Goal: Task Accomplishment & Management: Use online tool/utility

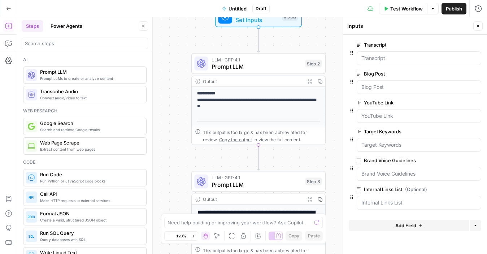
scroll to position [676, 0]
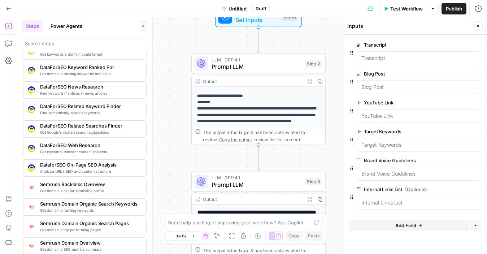
click at [147, 27] on button "Close" at bounding box center [143, 25] width 9 height 9
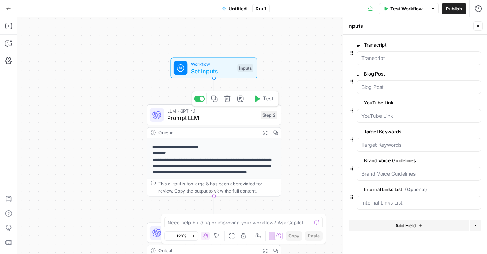
click at [213, 116] on span "Prompt LLM" at bounding box center [212, 117] width 90 height 9
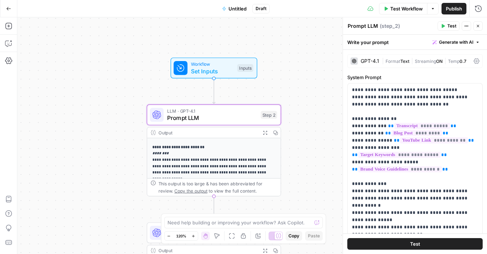
click at [477, 23] on button "Close" at bounding box center [477, 25] width 9 height 9
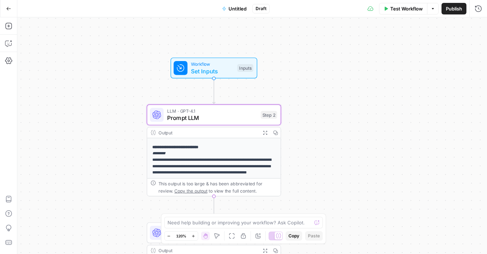
click at [455, 10] on span "Publish" at bounding box center [454, 8] width 16 height 7
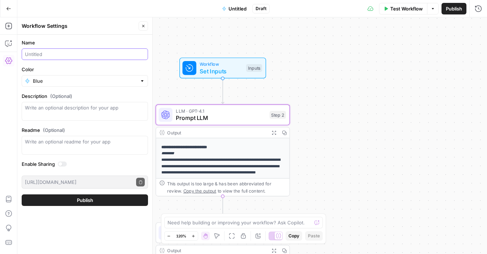
click at [49, 57] on input "Name" at bounding box center [85, 54] width 120 height 7
type input "[PERSON_NAME]"
click at [84, 78] on input "Color" at bounding box center [85, 80] width 104 height 7
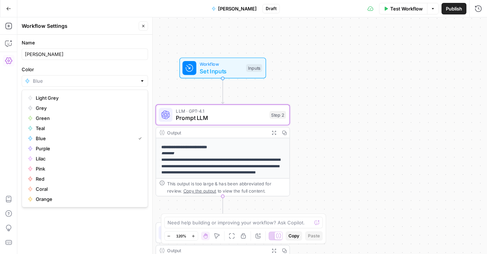
type input "Blue"
click at [91, 68] on label "Color" at bounding box center [85, 69] width 126 height 7
click at [91, 77] on input "Blue" at bounding box center [85, 80] width 104 height 7
type input "Blue"
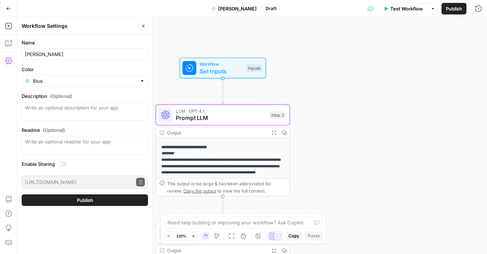
click at [72, 233] on div "Name [PERSON_NAME] Color Blue Description (Optional) Readme (Optional) Write an…" at bounding box center [84, 144] width 135 height 219
click at [79, 202] on span "Publish" at bounding box center [85, 199] width 16 height 7
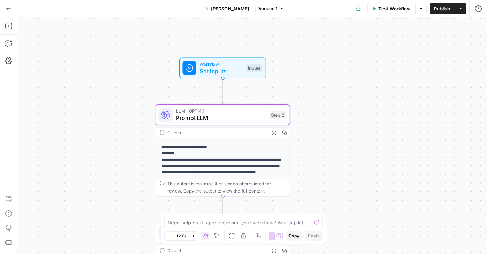
click at [461, 9] on icon "button" at bounding box center [461, 9] width 4 height 4
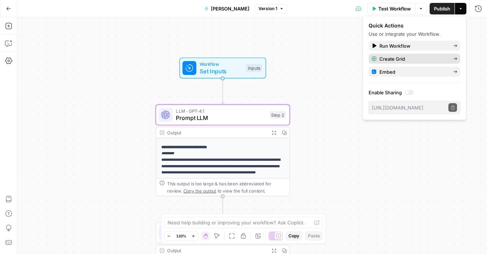
click at [402, 60] on span "Create Grid" at bounding box center [414, 58] width 68 height 7
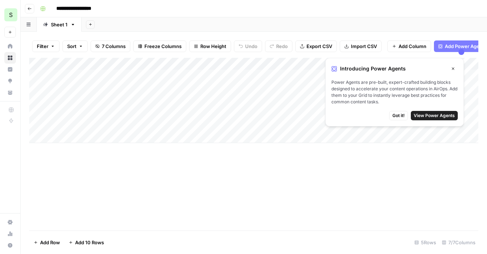
click at [402, 116] on span "Got it!" at bounding box center [399, 115] width 12 height 7
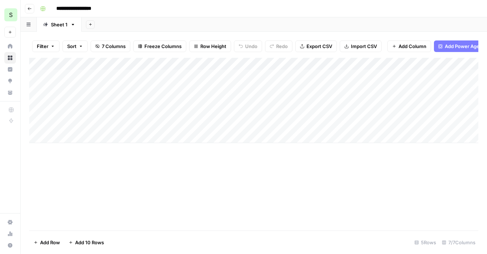
click at [28, 9] on icon "button" at bounding box center [29, 9] width 4 height 4
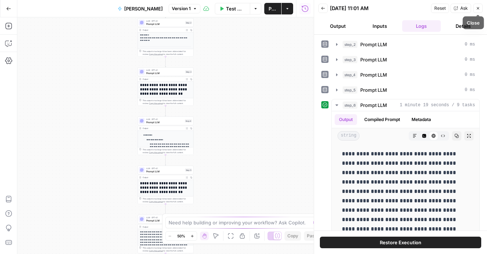
click at [478, 7] on icon "button" at bounding box center [478, 8] width 4 height 4
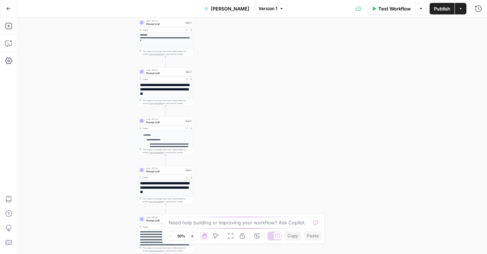
click at [463, 12] on button "Actions" at bounding box center [461, 9] width 12 height 12
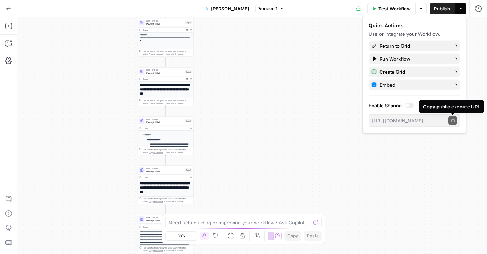
click at [412, 105] on div at bounding box center [409, 105] width 9 height 5
click at [452, 120] on icon "button" at bounding box center [453, 120] width 4 height 4
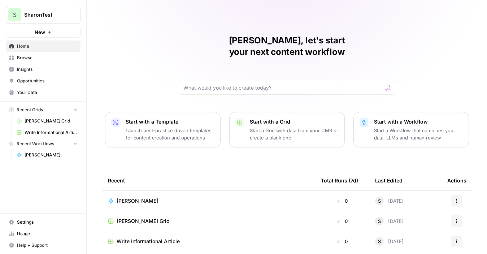
click at [135, 197] on span "[PERSON_NAME]" at bounding box center [138, 200] width 42 height 7
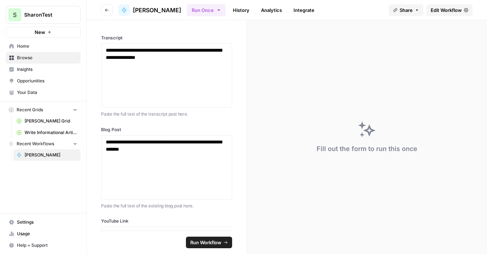
click at [27, 156] on span "[PERSON_NAME]" at bounding box center [51, 155] width 53 height 7
click at [108, 9] on icon "button" at bounding box center [107, 10] width 4 height 4
click at [129, 11] on div at bounding box center [124, 10] width 12 height 12
click at [143, 9] on span "[PERSON_NAME]" at bounding box center [157, 10] width 48 height 9
click at [237, 12] on link "History" at bounding box center [241, 10] width 25 height 12
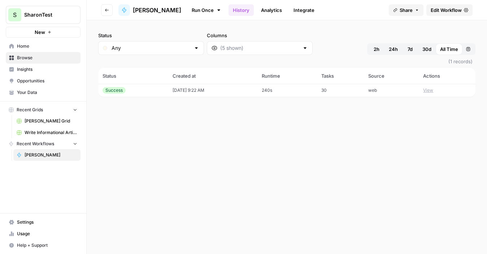
click at [454, 10] on span "Edit Workflow" at bounding box center [446, 10] width 31 height 7
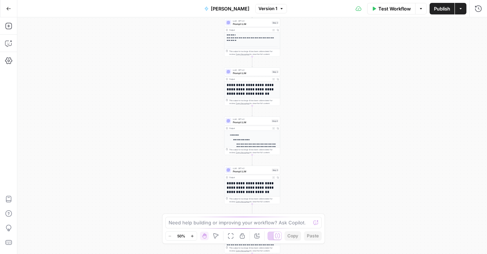
click at [6, 9] on icon "button" at bounding box center [8, 8] width 5 height 5
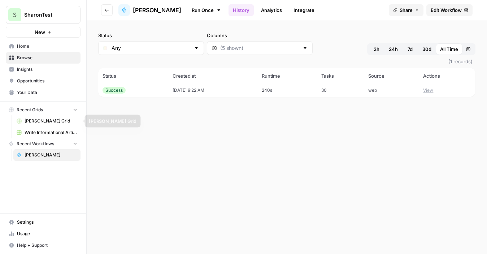
click at [48, 121] on span "[PERSON_NAME] Grid" at bounding box center [51, 121] width 53 height 7
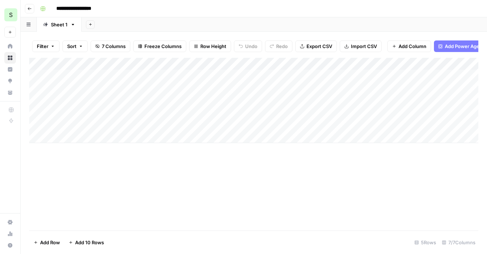
click at [466, 43] on span "Add Power Agent" at bounding box center [464, 46] width 39 height 7
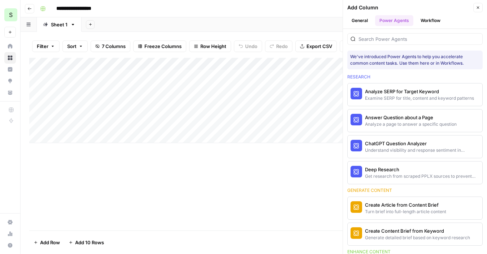
click at [479, 11] on button "Close" at bounding box center [477, 7] width 9 height 9
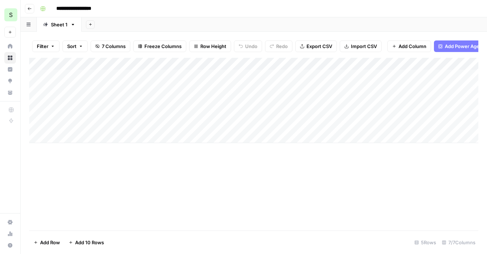
click at [60, 74] on div "Add Column" at bounding box center [253, 100] width 449 height 85
click at [78, 77] on div "Add Column" at bounding box center [253, 100] width 449 height 85
click at [150, 10] on div "**********" at bounding box center [258, 9] width 443 height 12
click at [32, 8] on button "Go back" at bounding box center [29, 8] width 9 height 9
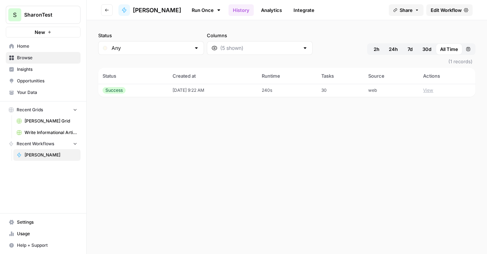
click at [29, 155] on span "[PERSON_NAME]" at bounding box center [51, 155] width 53 height 7
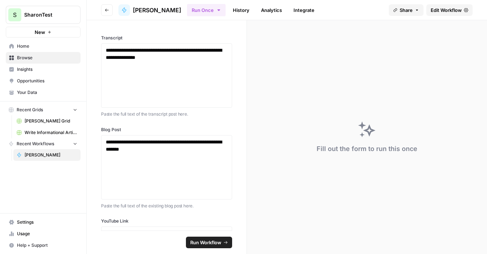
click at [157, 7] on span "[PERSON_NAME]" at bounding box center [157, 10] width 48 height 9
click at [445, 13] on span "Edit Workflow" at bounding box center [446, 10] width 31 height 7
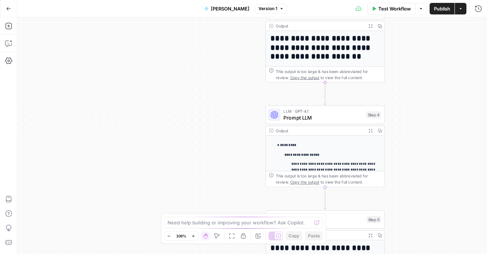
click at [8, 8] on icon "button" at bounding box center [9, 8] width 4 height 3
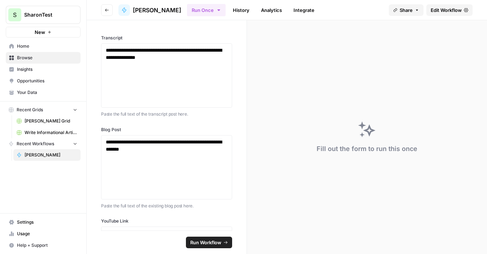
click at [22, 45] on span "Home" at bounding box center [47, 46] width 60 height 7
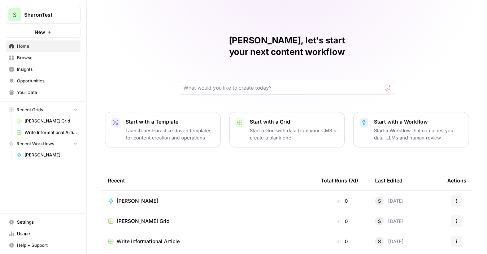
click at [51, 153] on span "[PERSON_NAME]" at bounding box center [51, 155] width 53 height 7
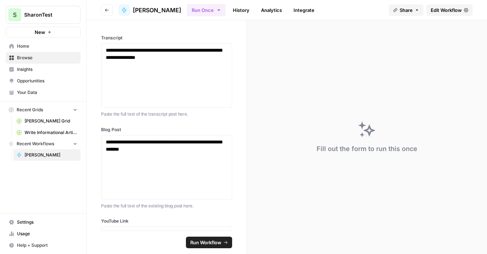
click at [443, 13] on span "Edit Workflow" at bounding box center [446, 10] width 31 height 7
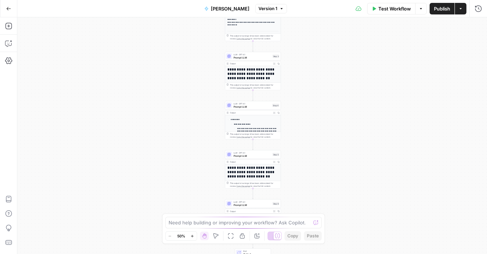
scroll to position [23, 0]
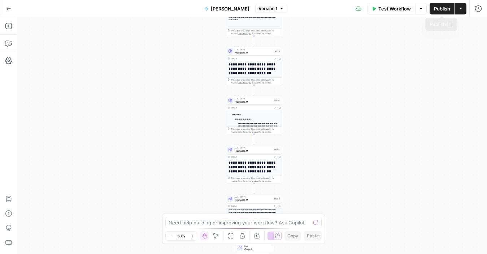
click at [416, 11] on button "Options" at bounding box center [421, 9] width 12 height 12
click at [459, 14] on button "Actions" at bounding box center [461, 9] width 12 height 12
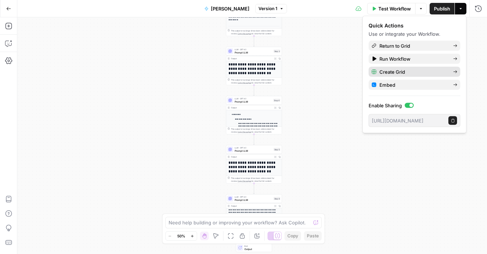
click at [385, 73] on span "Create Grid" at bounding box center [414, 71] width 68 height 7
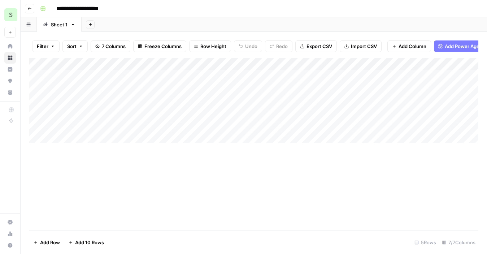
click at [27, 9] on button "Go back" at bounding box center [29, 8] width 9 height 9
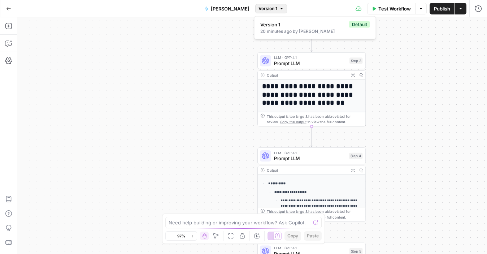
click at [275, 9] on span "Version 1" at bounding box center [268, 8] width 19 height 7
click at [214, 46] on div "**********" at bounding box center [252, 135] width 470 height 237
